Goal: Information Seeking & Learning: Check status

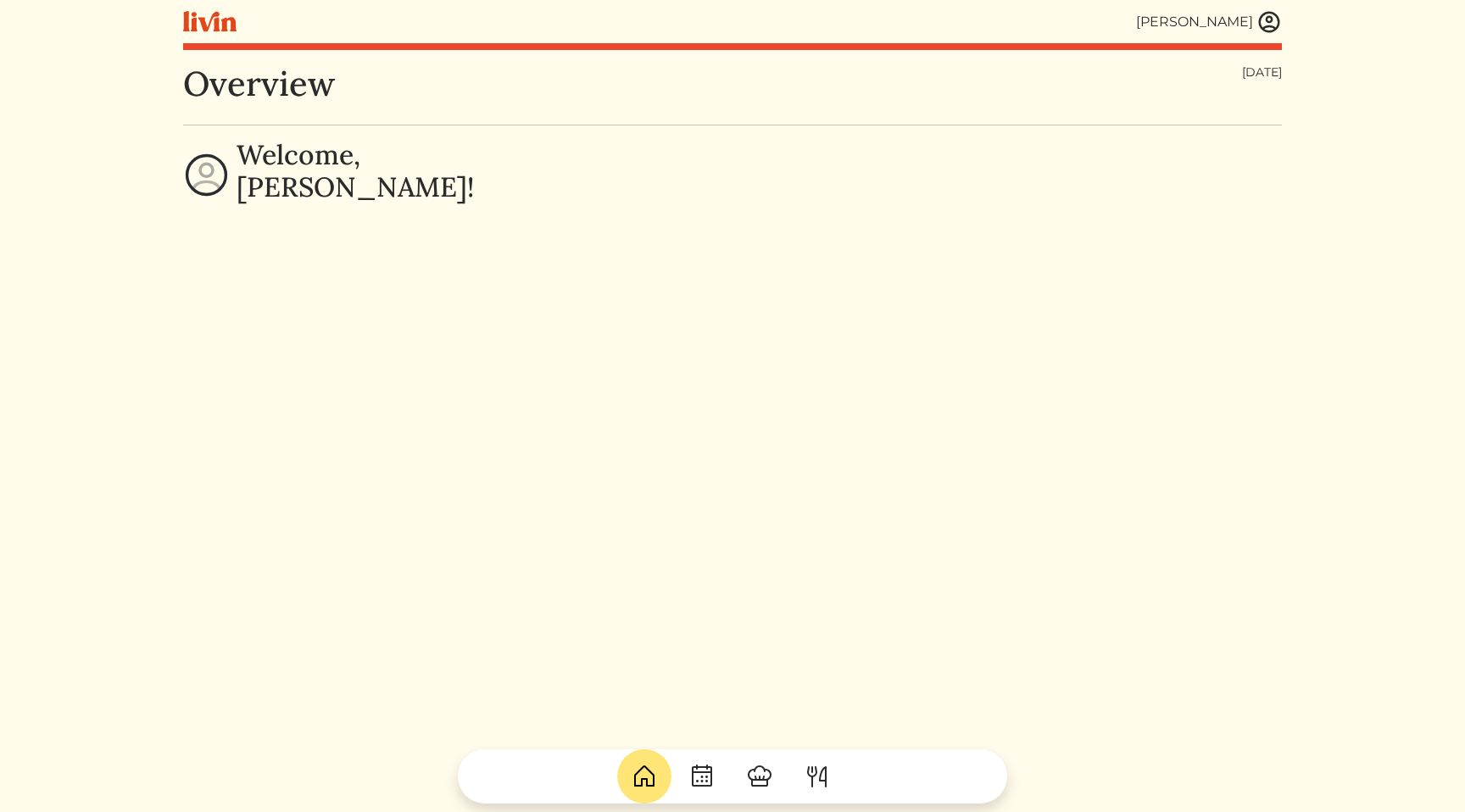
click at [1258, 14] on img at bounding box center [1270, 22] width 26 height 26
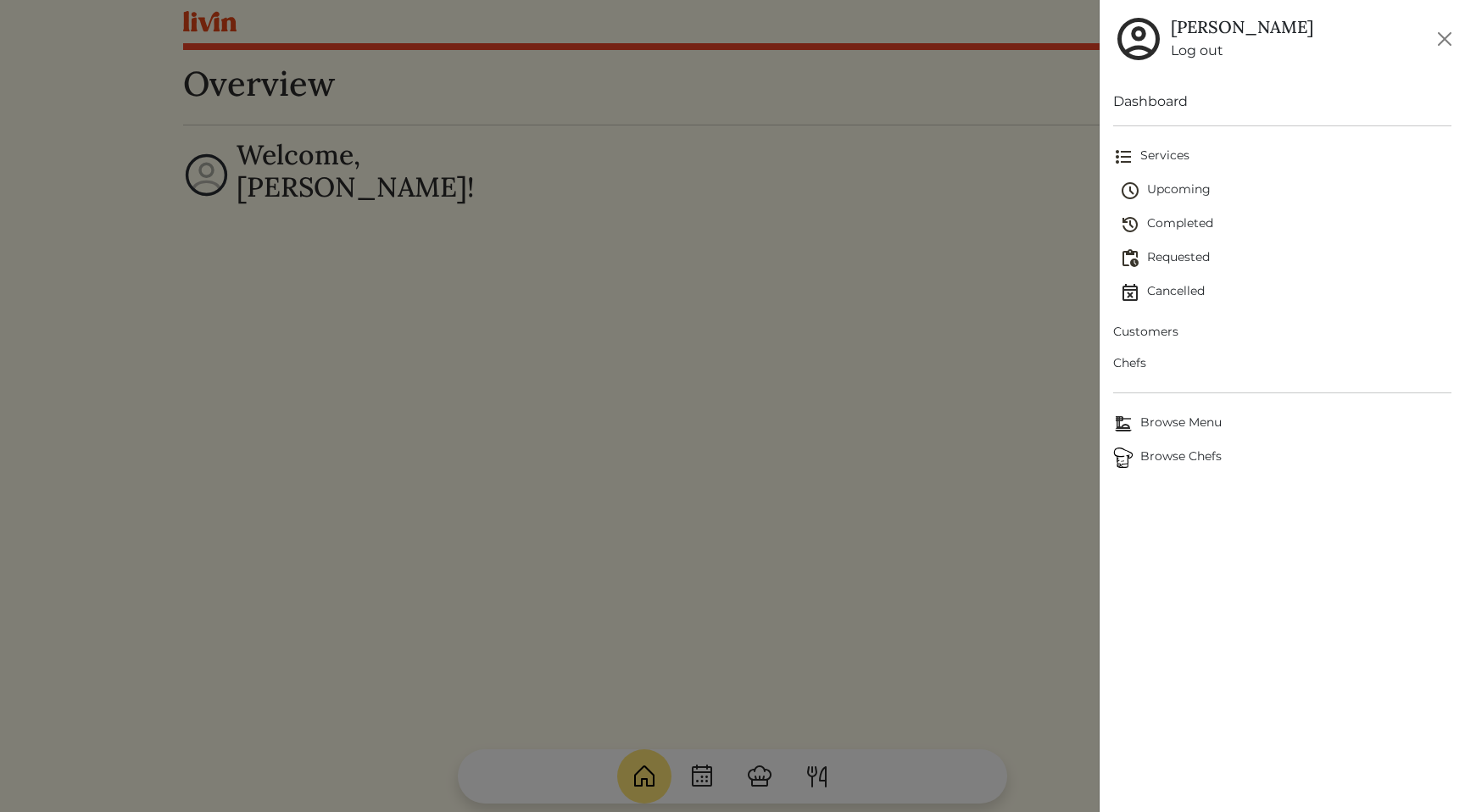
click at [1154, 338] on span "Customers" at bounding box center [1282, 331] width 338 height 17
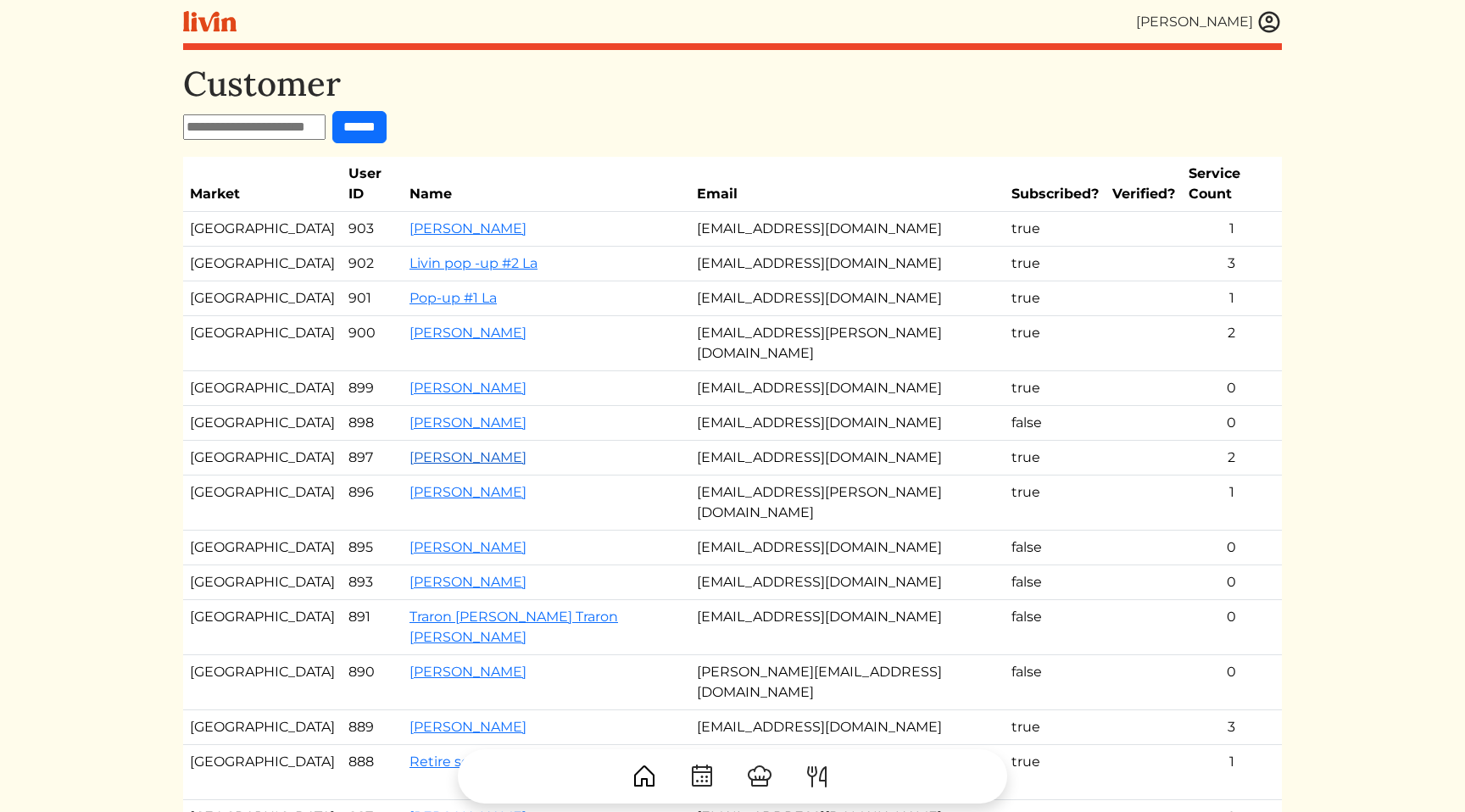
click at [427, 449] on link "[PERSON_NAME]" at bounding box center [468, 457] width 117 height 16
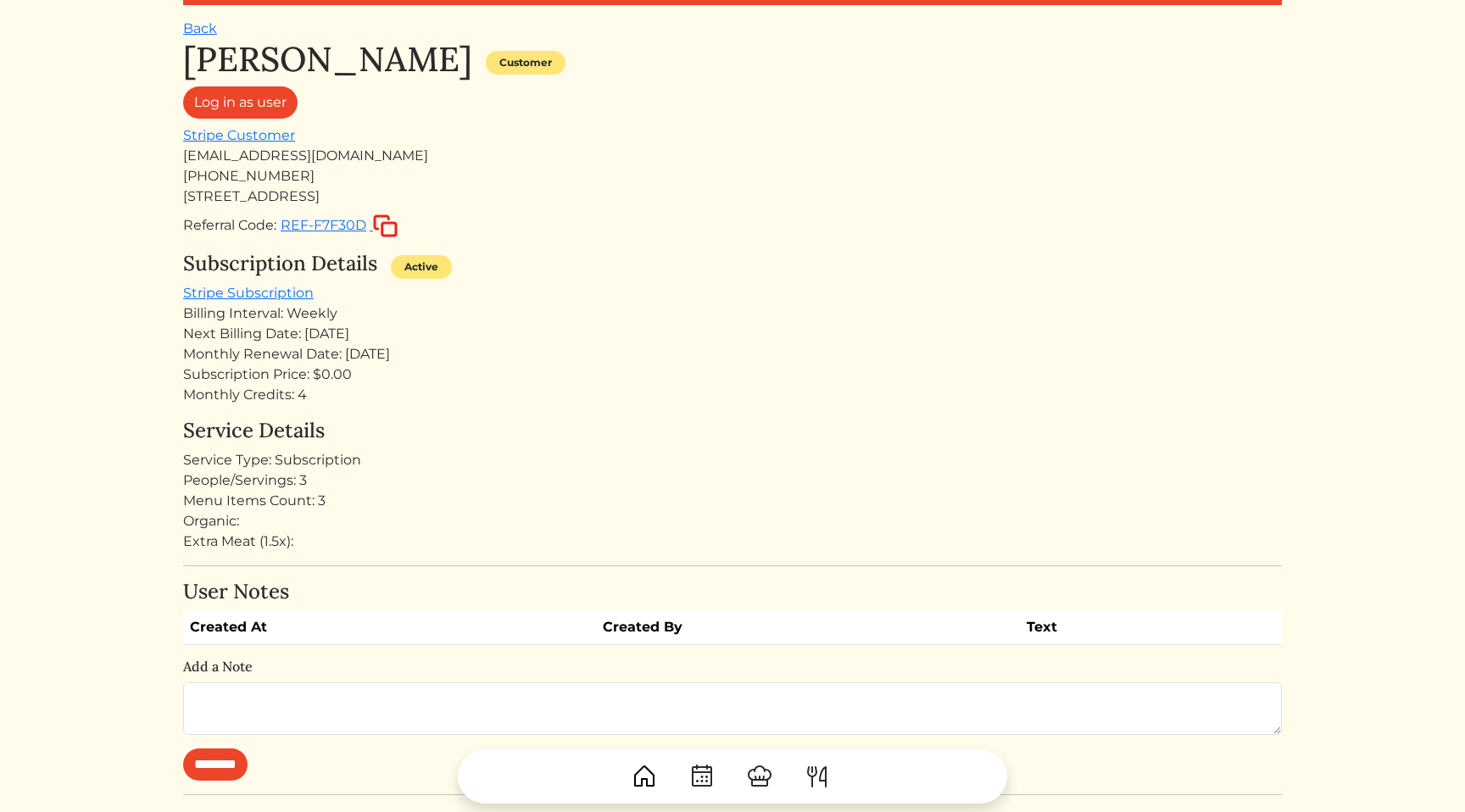
scroll to position [69, 0]
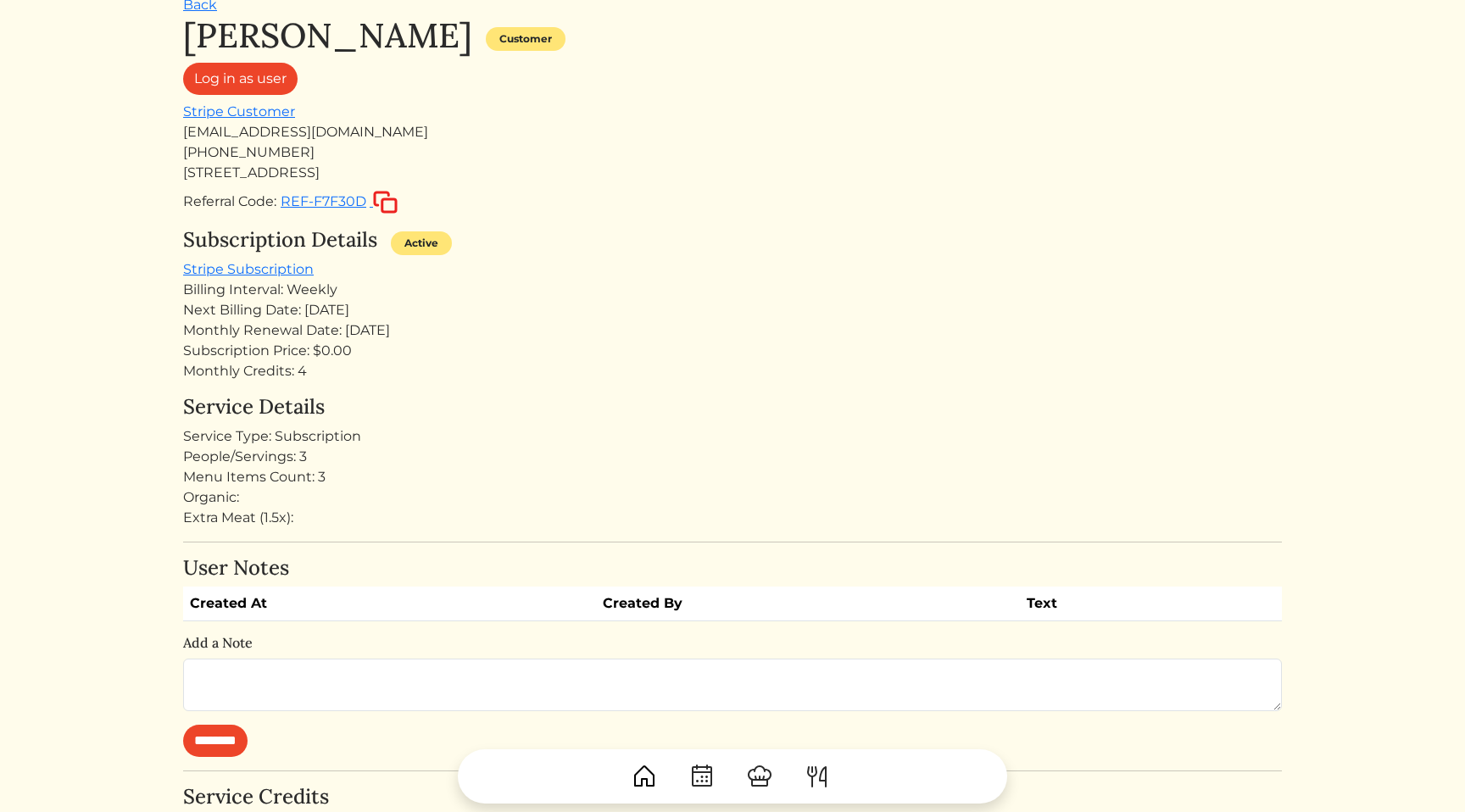
click at [287, 377] on div "Monthly Credits: 4" at bounding box center [732, 371] width 1099 height 20
click at [429, 348] on div "Subscription Price: $0.00" at bounding box center [732, 351] width 1099 height 20
drag, startPoint x: 401, startPoint y: 273, endPoint x: 410, endPoint y: 341, distance: 68.6
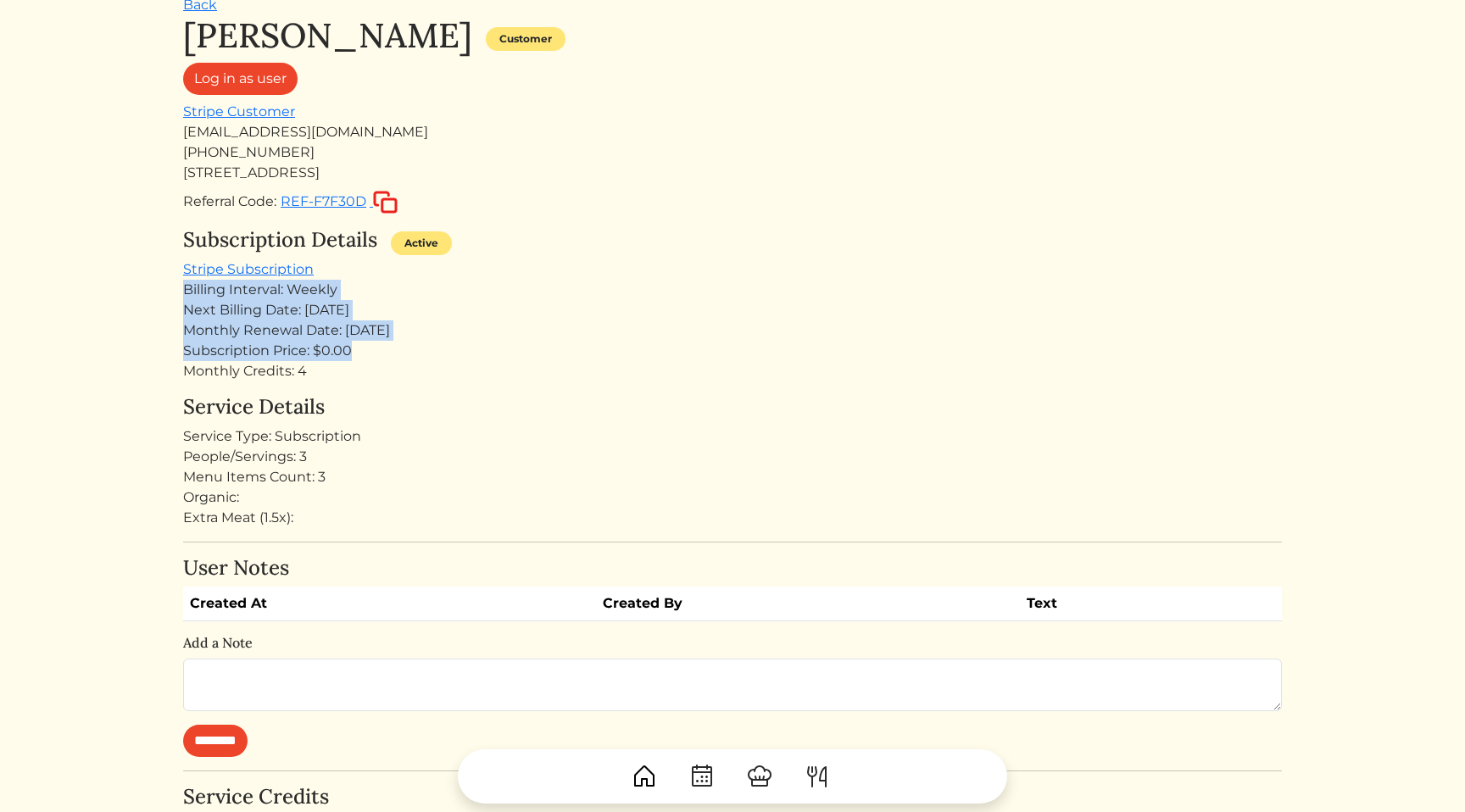
click at [410, 341] on div "Subscription Details Active Stripe Subscription Billing Interval: Weekly Next B…" at bounding box center [732, 305] width 1099 height 154
click at [401, 375] on div "Monthly Credits: 4" at bounding box center [732, 371] width 1099 height 20
drag, startPoint x: 401, startPoint y: 375, endPoint x: 410, endPoint y: 278, distance: 97.4
click at [410, 278] on div "Subscription Details Active Stripe Subscription Billing Interval: Weekly Next B…" at bounding box center [732, 305] width 1099 height 154
click at [392, 287] on div "Billing Interval: Weekly" at bounding box center [732, 290] width 1099 height 20
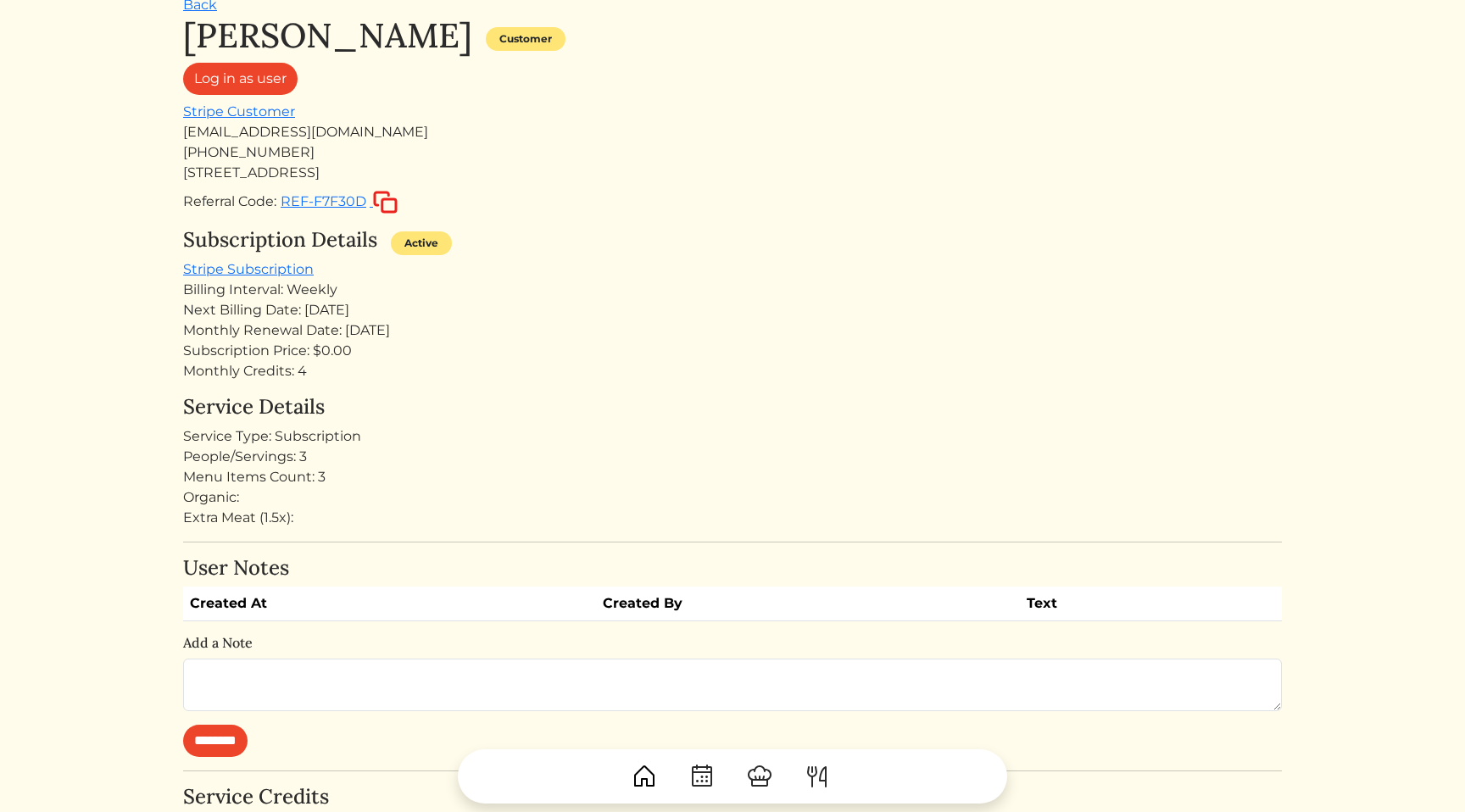
click at [371, 403] on h4 "Service Details" at bounding box center [732, 407] width 1099 height 25
